Goal: Task Accomplishment & Management: Use online tool/utility

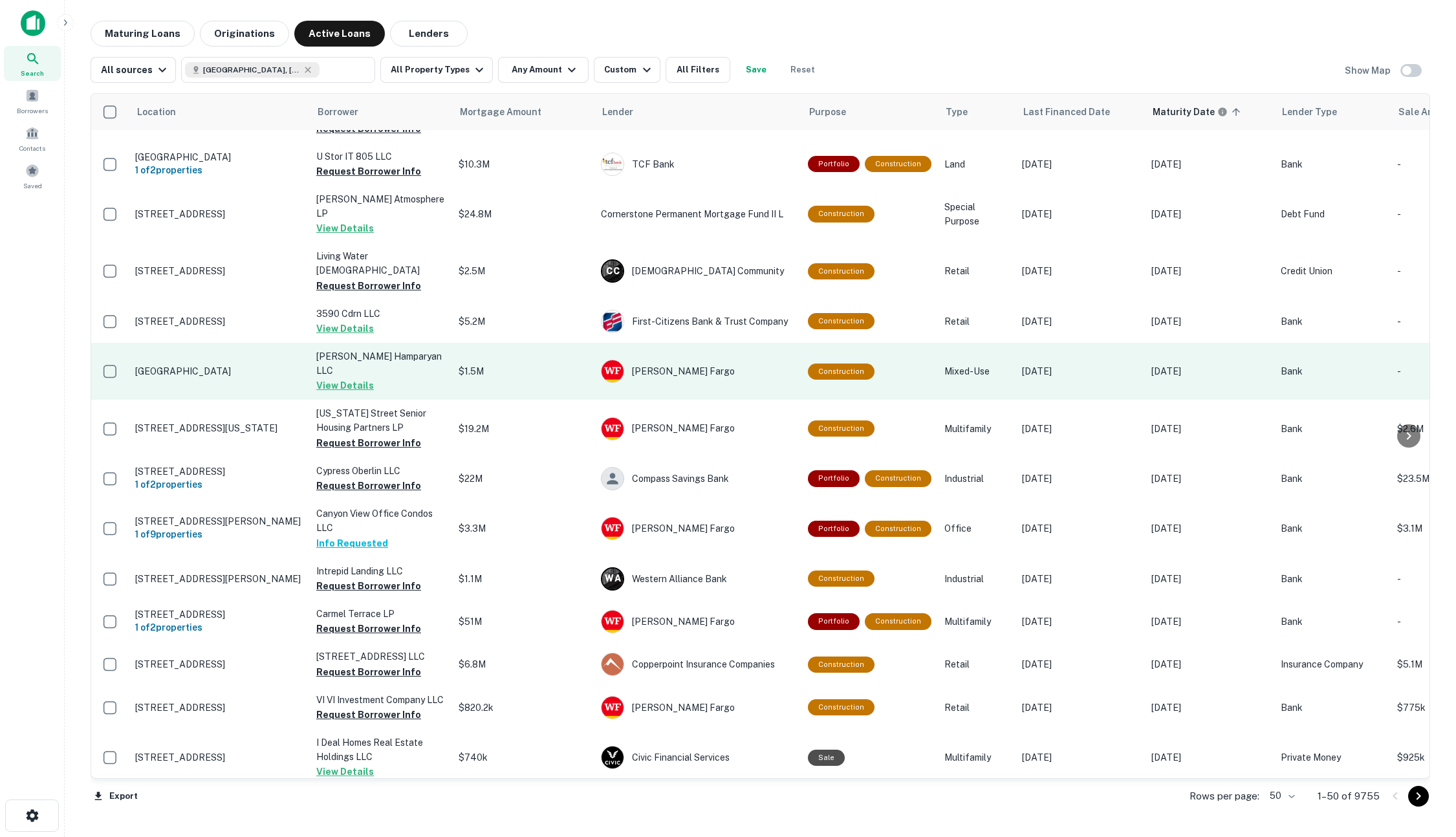
scroll to position [859, 0]
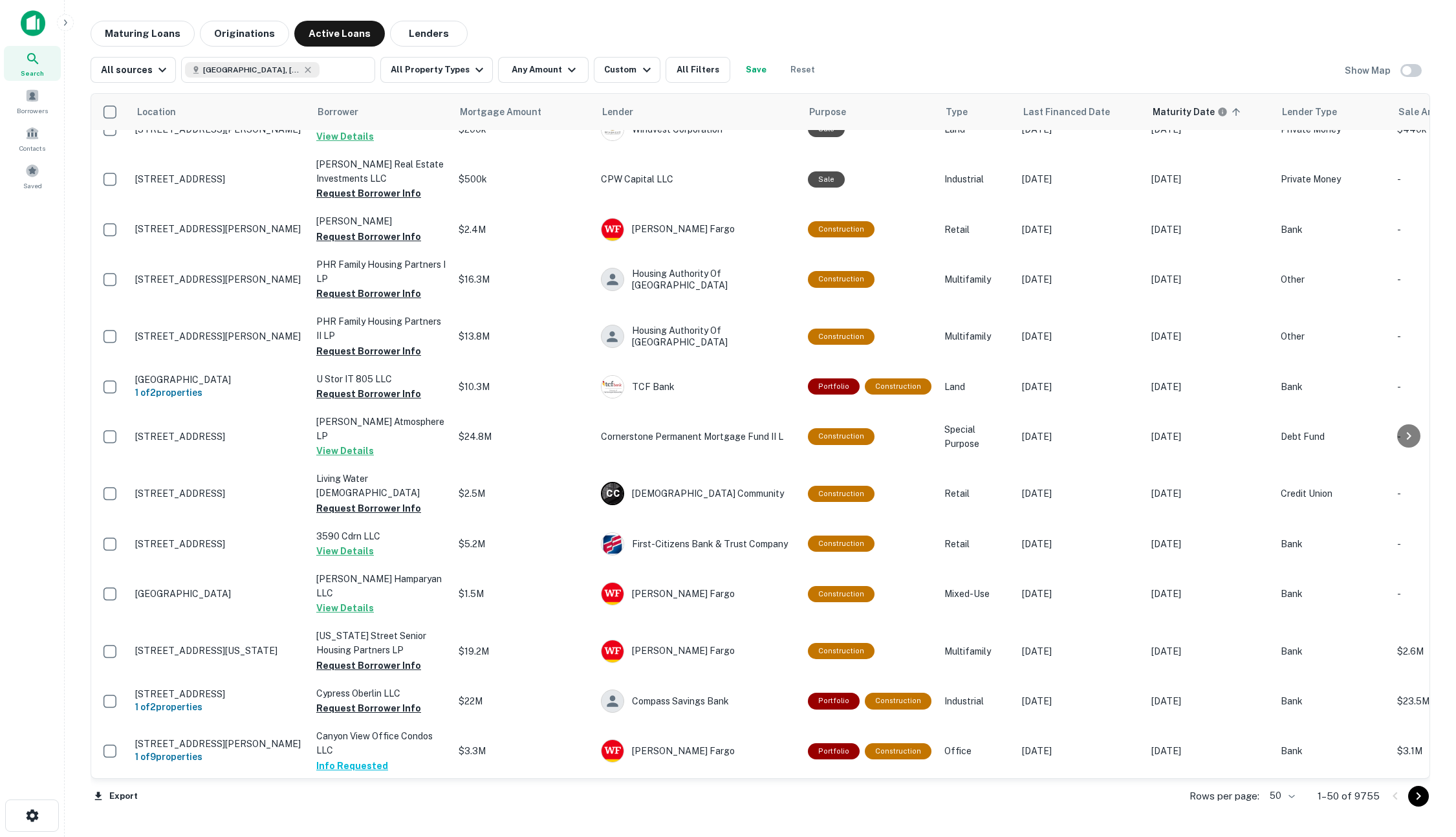
click at [1066, 41] on div "Maturing Loans Originations Active Loans Lenders" at bounding box center [760, 34] width 1340 height 26
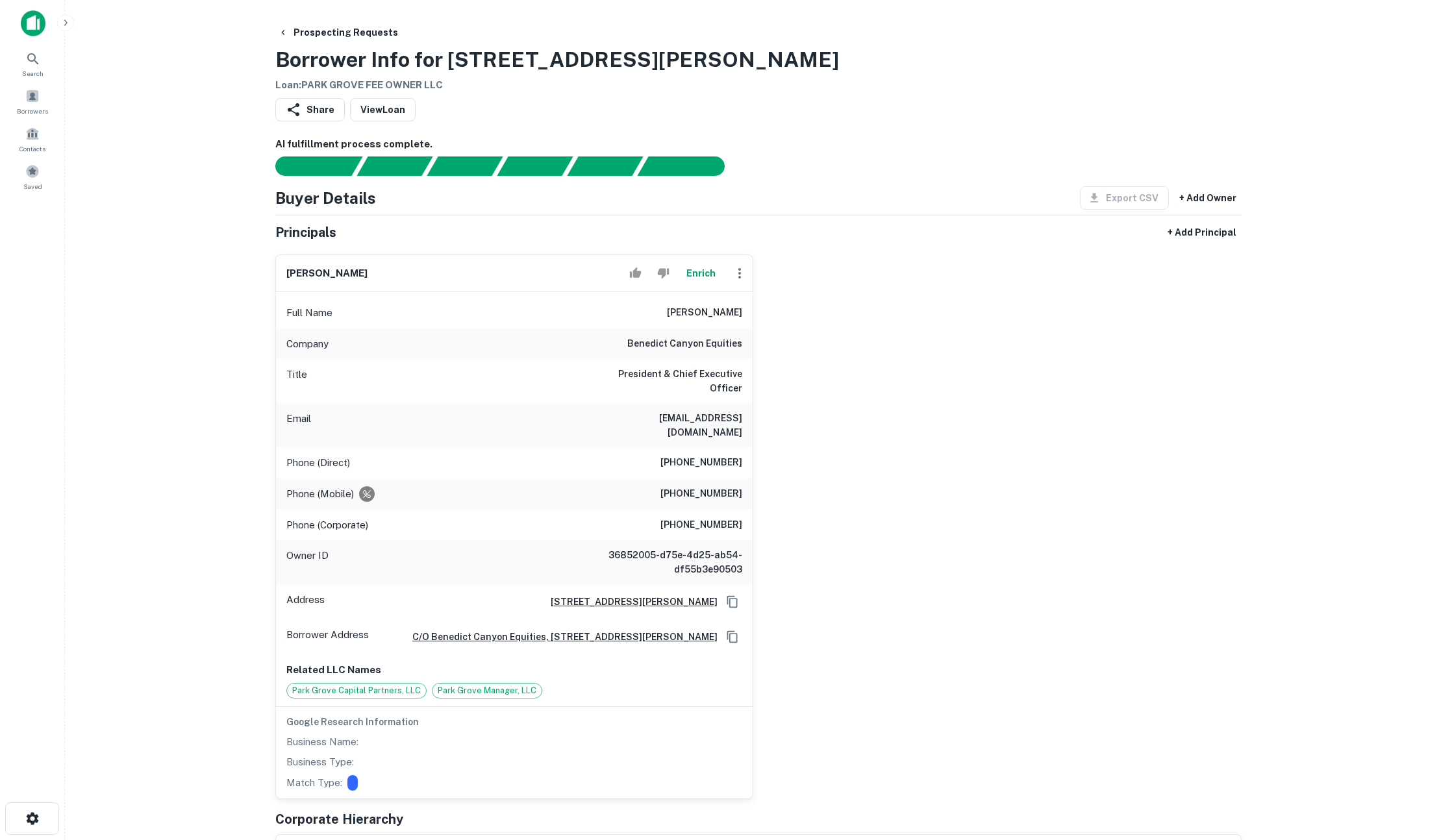
click at [693, 265] on button "Enrich" at bounding box center [700, 272] width 42 height 26
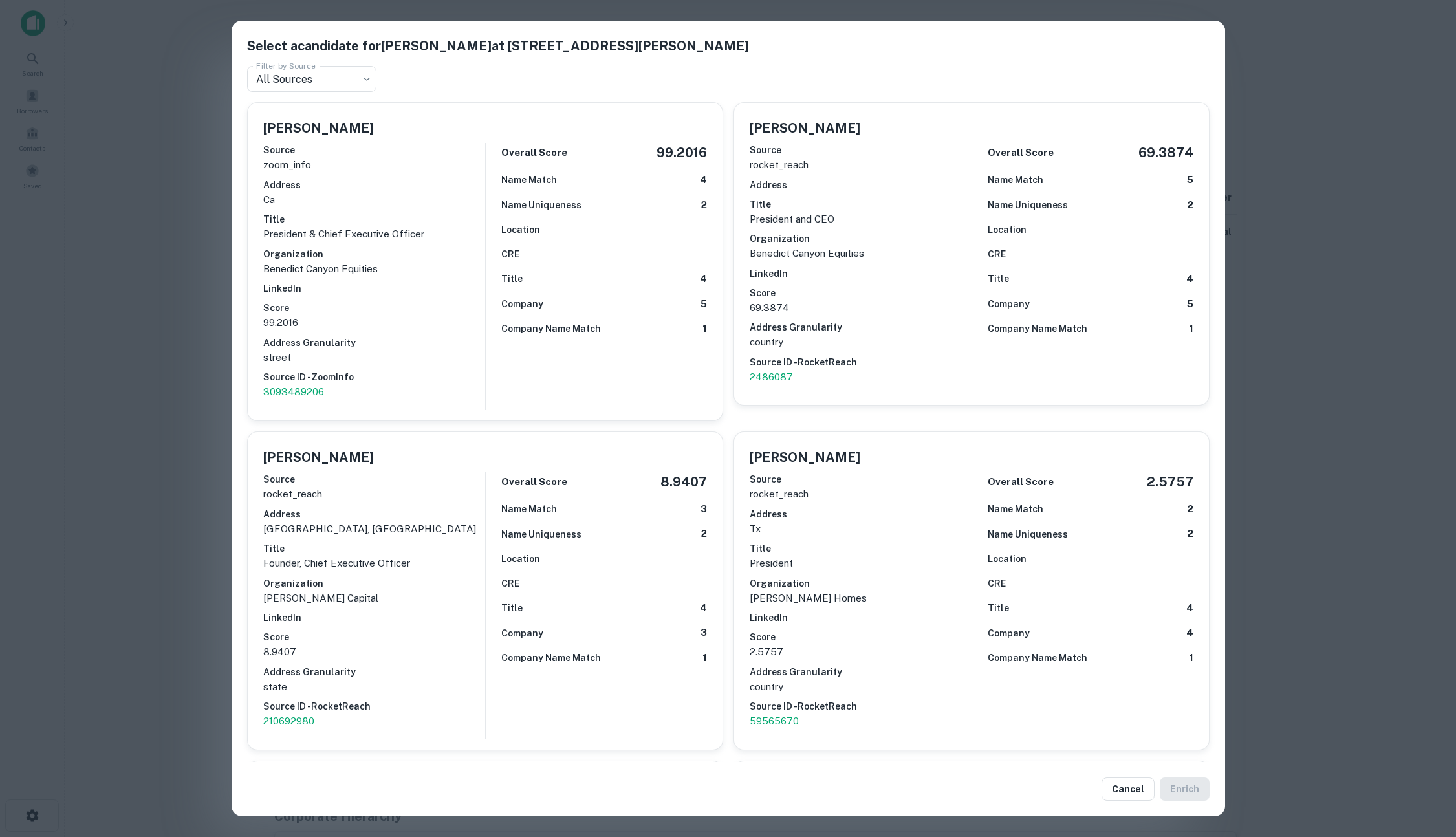
click at [165, 327] on div "Select a candidate for Ryan J. Somers at 10100 Santa Monica Blvd Ste 420 Filter…" at bounding box center [728, 418] width 1456 height 837
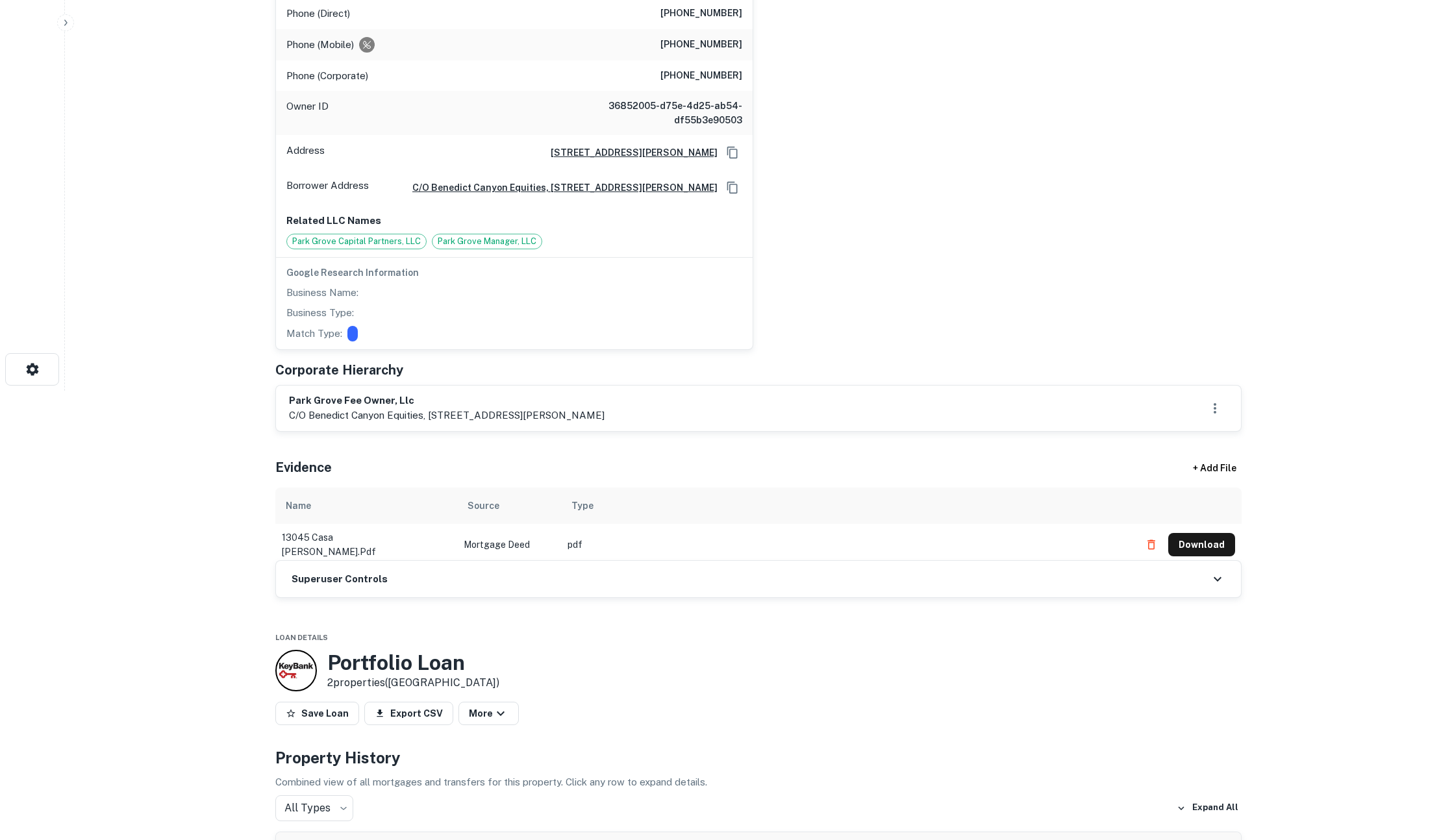
scroll to position [142, 0]
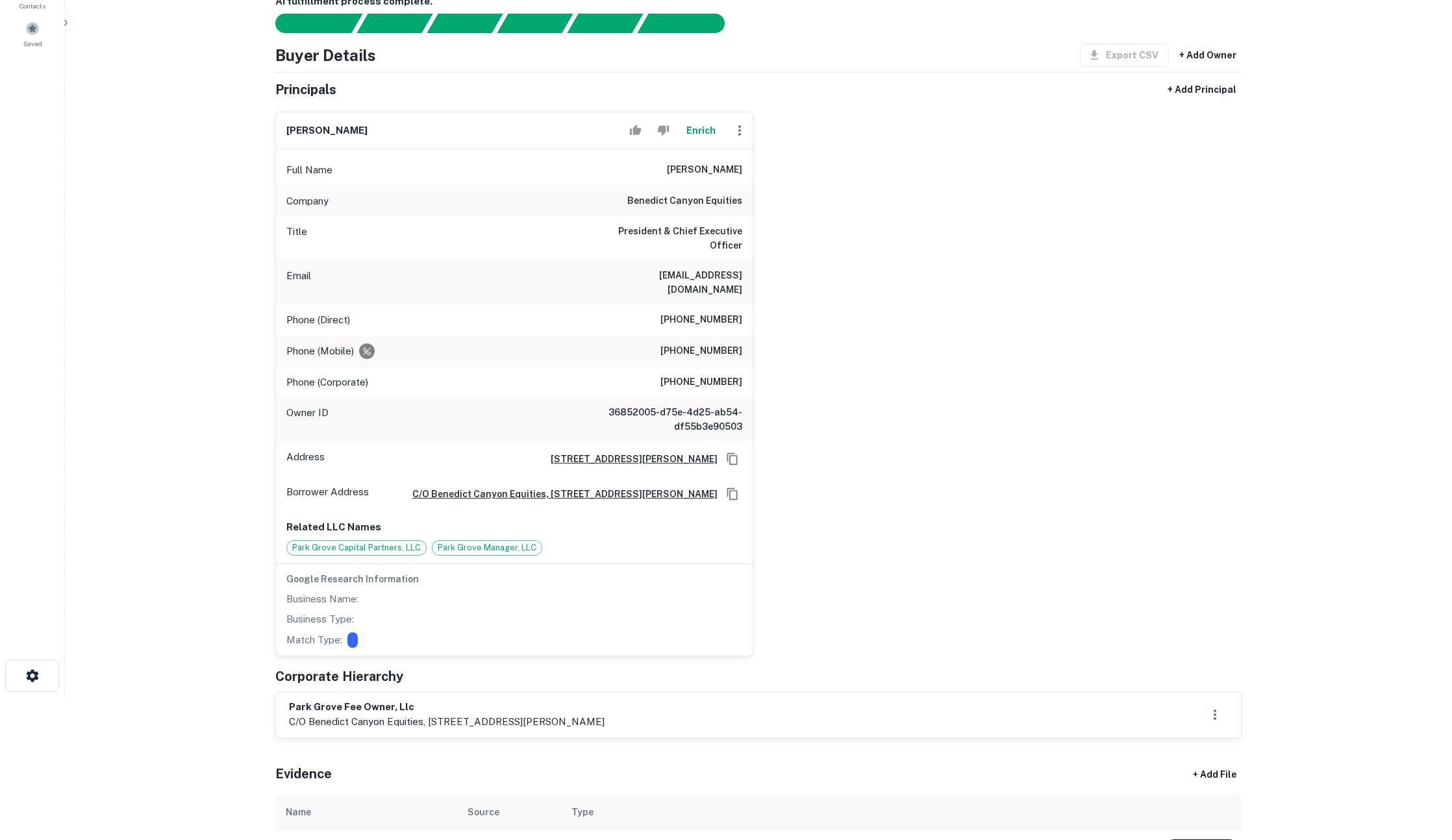
click at [220, 388] on main "Prospecting Requests Borrower Info for 13045 Casa Linda Ln Loan : PARK GROVE FE…" at bounding box center [758, 277] width 1387 height 840
